Goal: Information Seeking & Learning: Check status

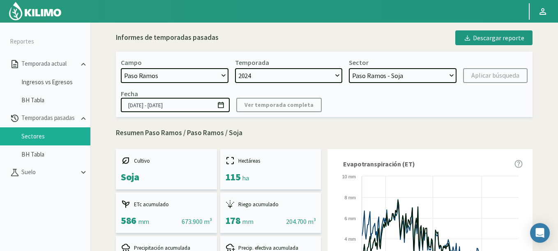
select select "1692: Object"
click at [121, 68] on select "[DATE] 8 Fuegos Acograpes - Ag. [PERSON_NAME] - Ag. [GEOGRAPHIC_DATA] Acograpes…" at bounding box center [175, 75] width 108 height 15
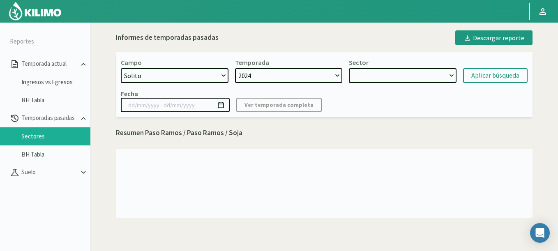
select select "1: Object"
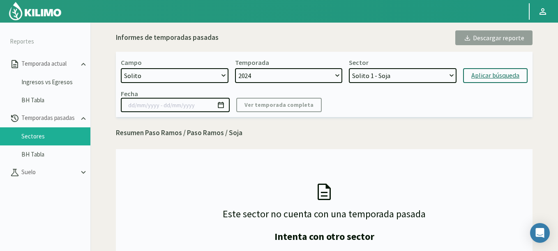
click at [505, 78] on div "Aplicar búsqueda" at bounding box center [495, 76] width 48 height 10
type input "[DATE] - [DATE]"
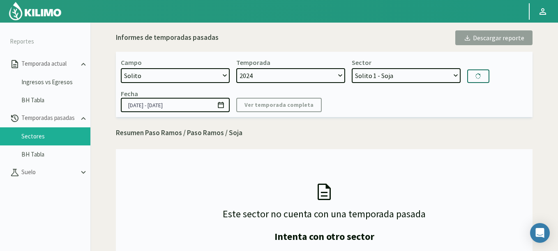
select select "3: Object"
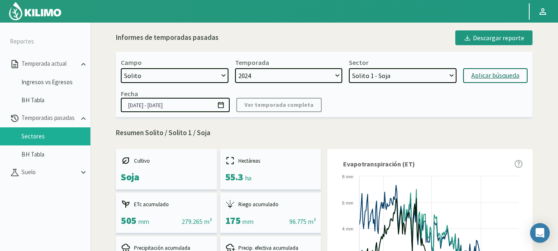
click at [46, 6] on img at bounding box center [35, 11] width 54 height 20
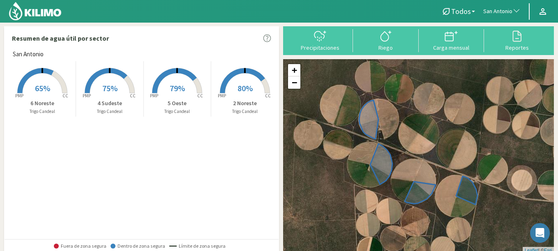
click at [502, 11] on span "San Antonio" at bounding box center [497, 11] width 29 height 8
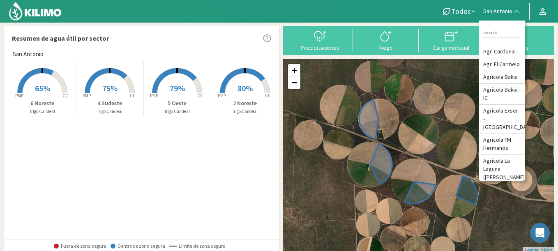
click at [365, 7] on div at bounding box center [215, 11] width 431 height 23
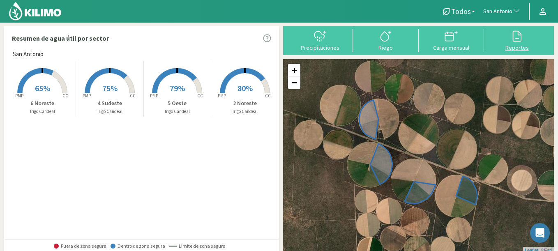
click at [522, 41] on icon at bounding box center [516, 36] width 13 height 13
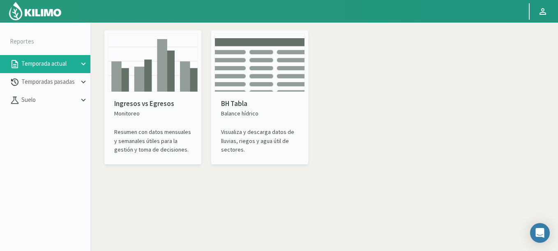
click at [163, 112] on p "Monitoreo" at bounding box center [152, 113] width 77 height 9
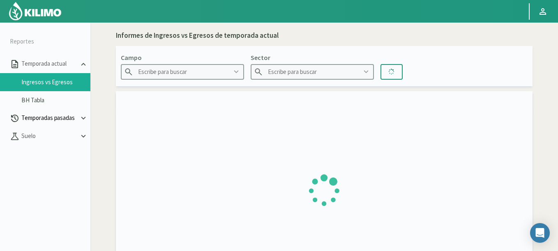
click at [43, 114] on p "Temporadas pasadas" at bounding box center [49, 117] width 59 height 9
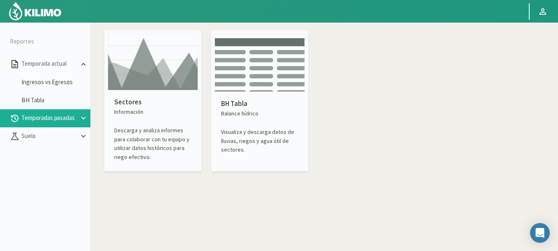
click at [170, 83] on img at bounding box center [153, 62] width 90 height 57
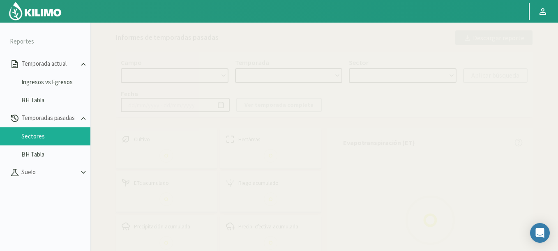
select select "0: Object"
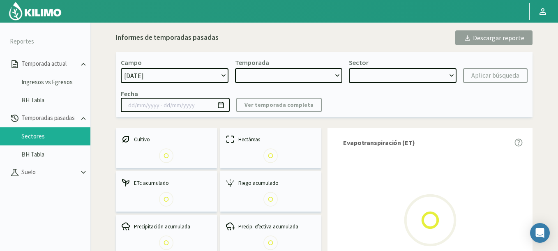
type input "[DATE] - [DATE]"
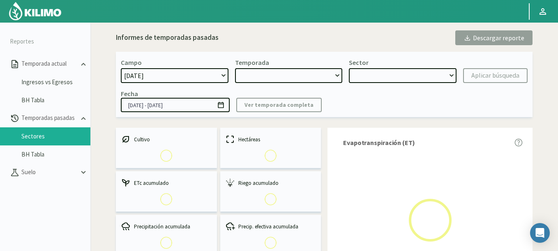
select select "0: 2023"
select select "0: Object"
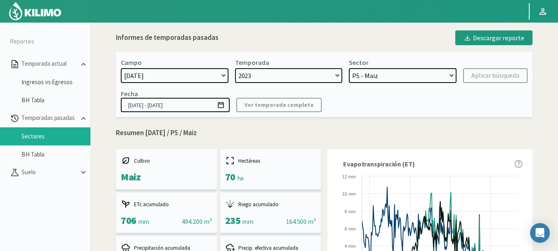
select select "1692: Object"
click at [121, 68] on select "[DATE] 8 Fuegos Acograpes - Ag. [PERSON_NAME] - Ag. [GEOGRAPHIC_DATA] Acograpes…" at bounding box center [175, 75] width 108 height 15
select select
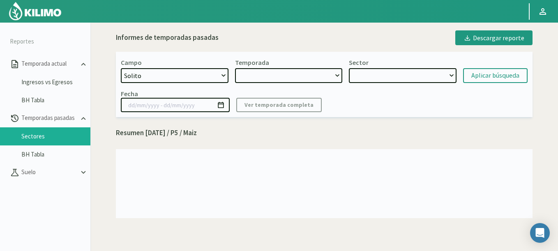
select select "2: 2024"
select select "7: Object"
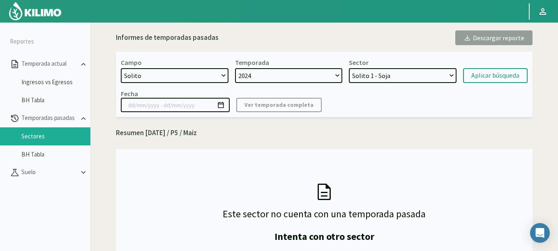
click at [297, 74] on select "2024 2023 2022 2021 2020" at bounding box center [289, 75] width 108 height 15
click at [482, 75] on div "Aplicar búsqueda" at bounding box center [495, 76] width 48 height 10
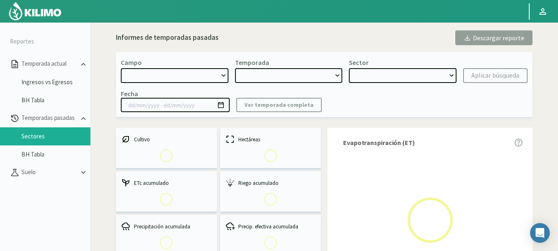
type input "[DATE] - [DATE]"
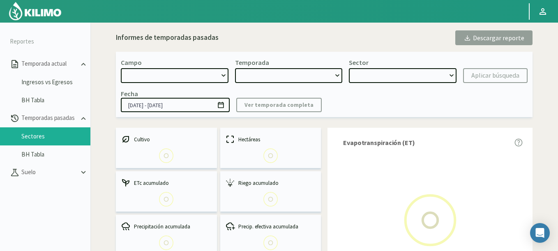
select select "1692: Object"
select select "0: 2024"
select select "0: Object"
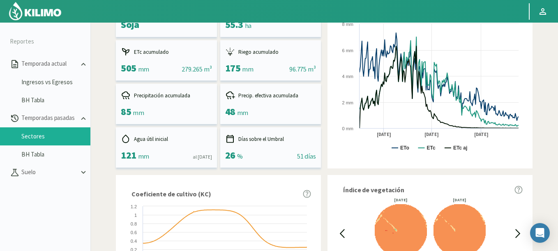
scroll to position [130, 0]
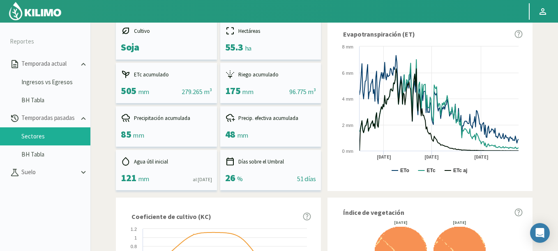
click at [54, 6] on img at bounding box center [35, 11] width 54 height 20
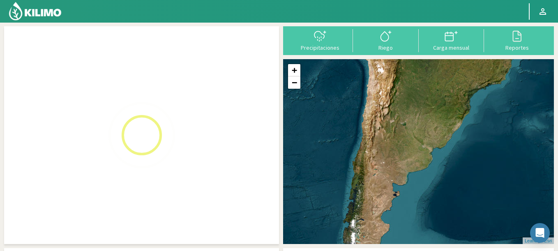
click at [55, 9] on img at bounding box center [35, 11] width 54 height 20
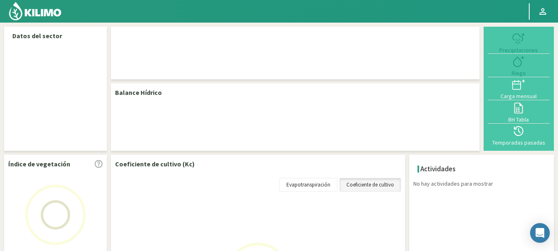
click at [54, 7] on img at bounding box center [35, 11] width 54 height 20
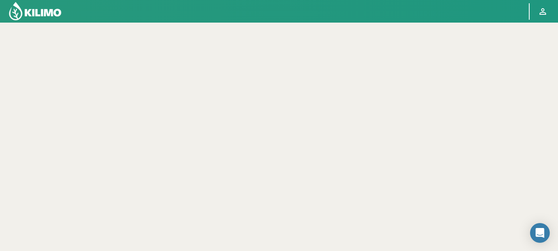
click at [32, 5] on img at bounding box center [35, 11] width 54 height 20
click at [32, 15] on img at bounding box center [35, 11] width 54 height 20
click at [28, 12] on img at bounding box center [35, 11] width 54 height 20
click at [36, 9] on img at bounding box center [35, 11] width 54 height 20
click at [46, 13] on img at bounding box center [35, 11] width 54 height 20
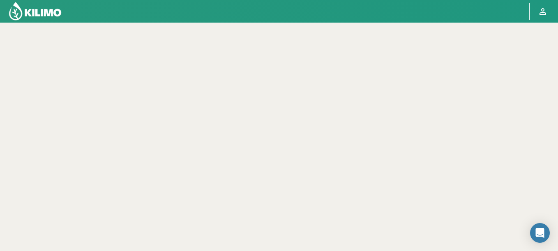
click at [55, 8] on img at bounding box center [35, 11] width 54 height 20
click at [22, 12] on img at bounding box center [35, 11] width 54 height 20
click at [39, 16] on img at bounding box center [35, 11] width 54 height 20
click at [40, 12] on img at bounding box center [35, 11] width 54 height 20
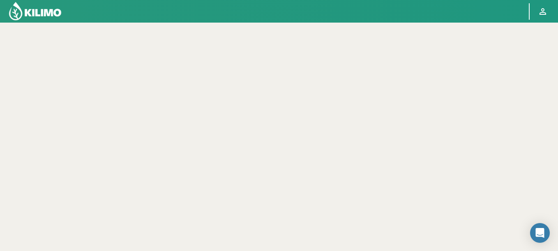
click at [39, 13] on img at bounding box center [35, 11] width 54 height 20
click at [38, 14] on img at bounding box center [35, 11] width 54 height 20
click at [44, 14] on img at bounding box center [35, 11] width 54 height 20
click at [49, 14] on img at bounding box center [35, 11] width 54 height 20
